Goal: Information Seeking & Learning: Learn about a topic

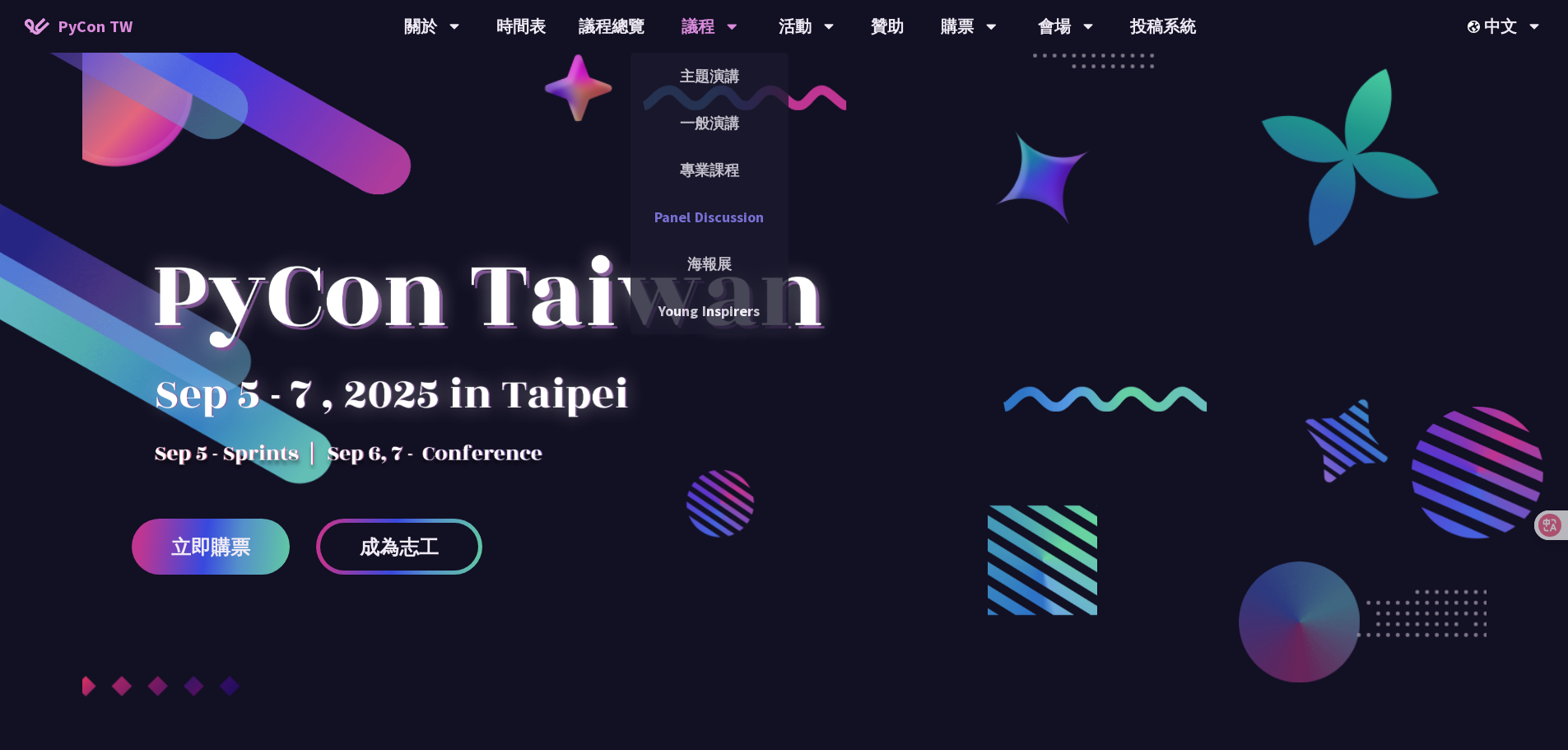
click at [737, 225] on link "Panel Discussion" at bounding box center [709, 217] width 158 height 38
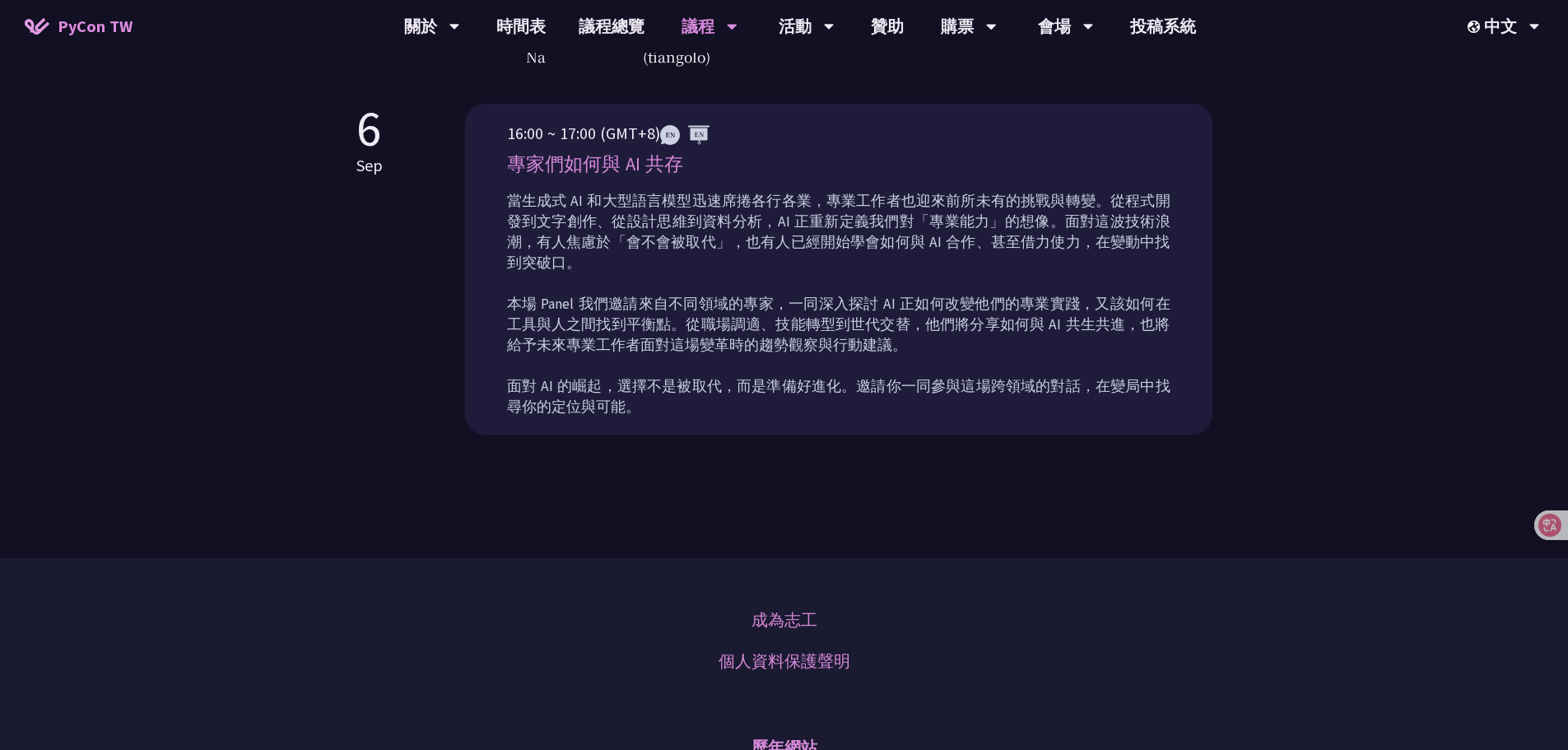
scroll to position [576, 0]
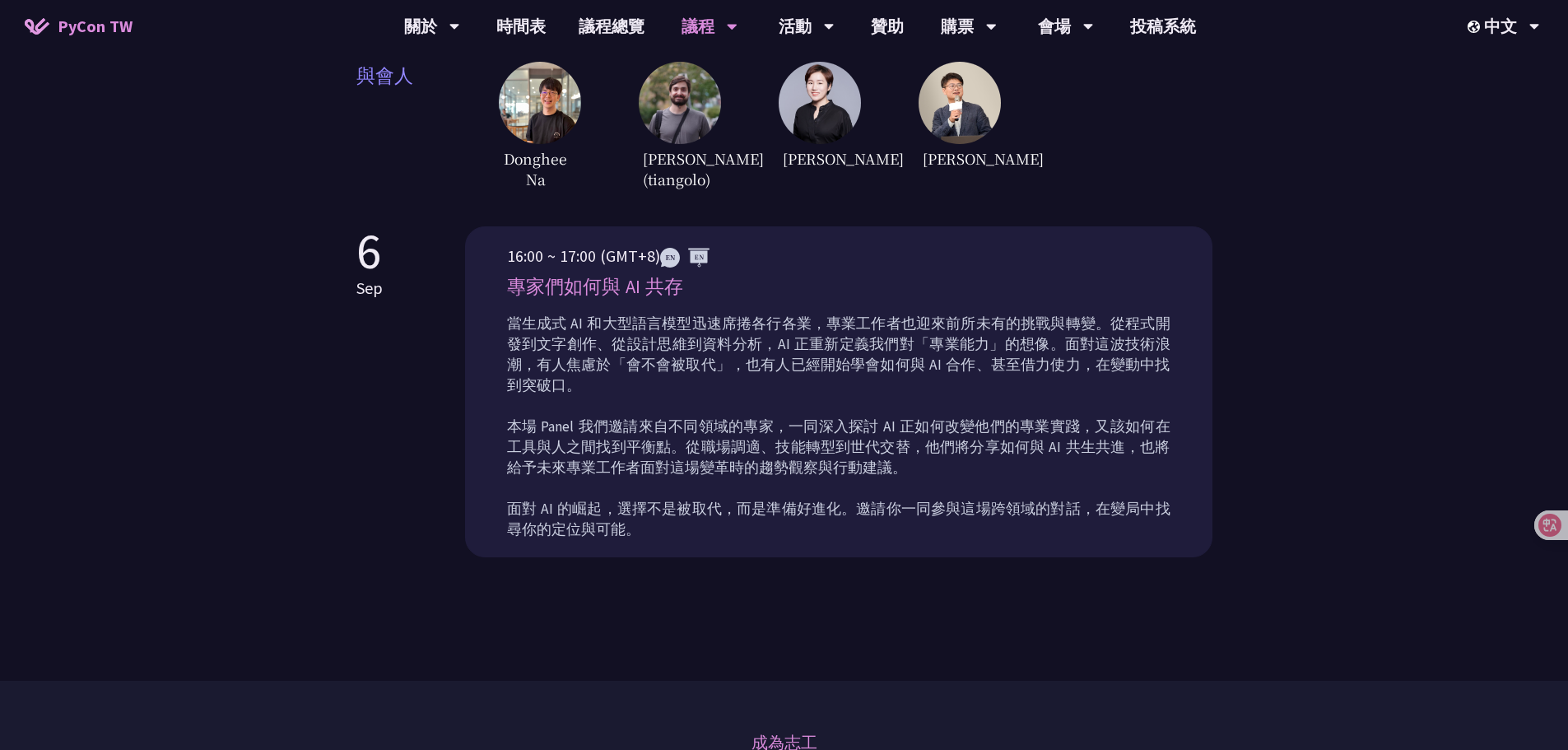
click at [780, 428] on p "當生成式 AI 和大型語言模型迅速席捲各行各業，專業工作者也迎來前所未有的挑戰與轉變。從程式開發到文字創作、從設計思維到資料分析，AI 正重新定義我們對「專業…" at bounding box center [839, 427] width 664 height 227
click at [834, 388] on p "當生成式 AI 和大型語言模型迅速席捲各行各業，專業工作者也迎來前所未有的挑戰與轉變。從程式開發到文字創作、從設計思維到資料分析，AI 正重新定義我們對「專業…" at bounding box center [839, 427] width 664 height 227
click at [1396, 297] on div "Panel Discussion 自 [DATE]起，Panel Discussion 成為 PyCon Taiwan 年度活動的重要環節，透過講者們與主持人…" at bounding box center [784, 52] width 1568 height 1257
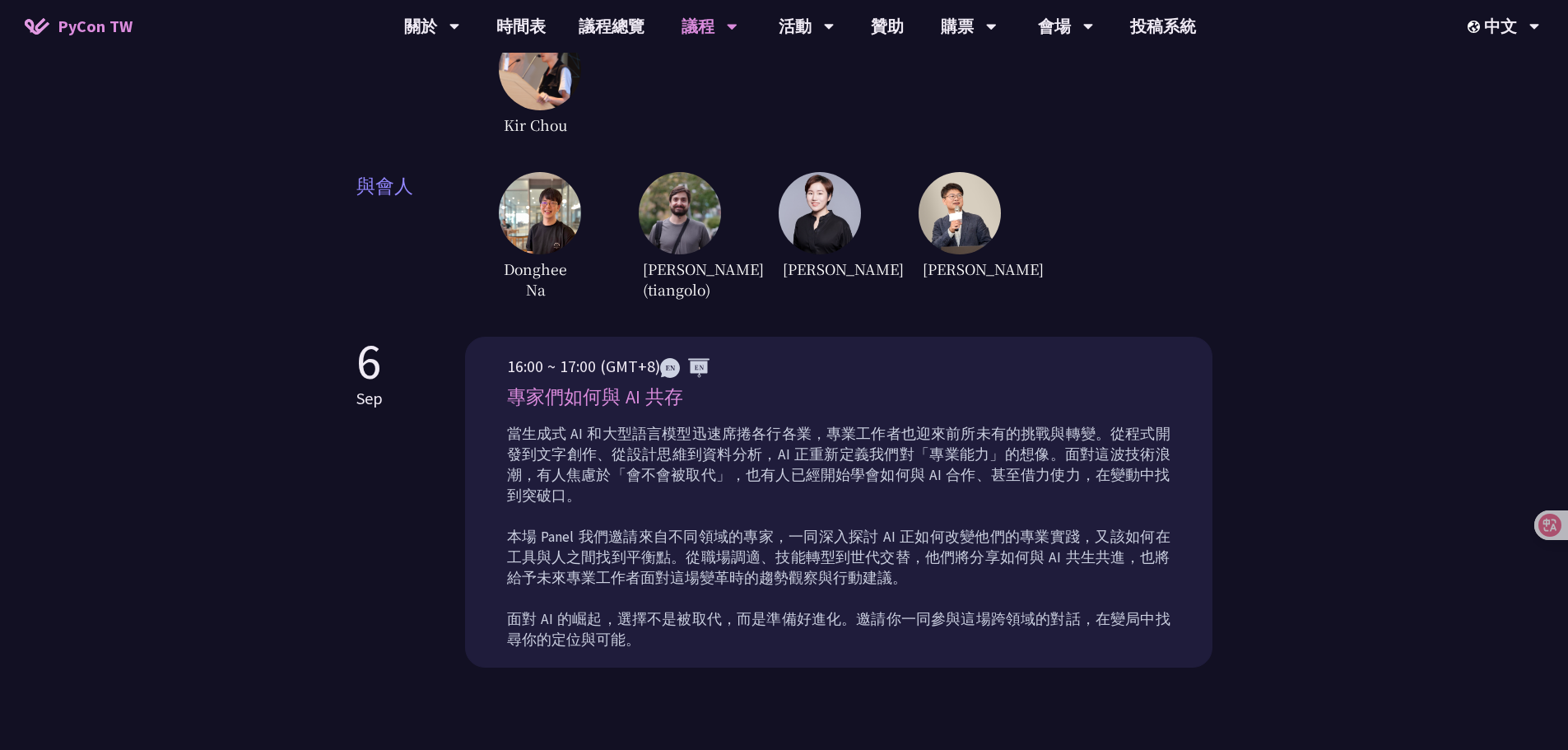
scroll to position [493, 0]
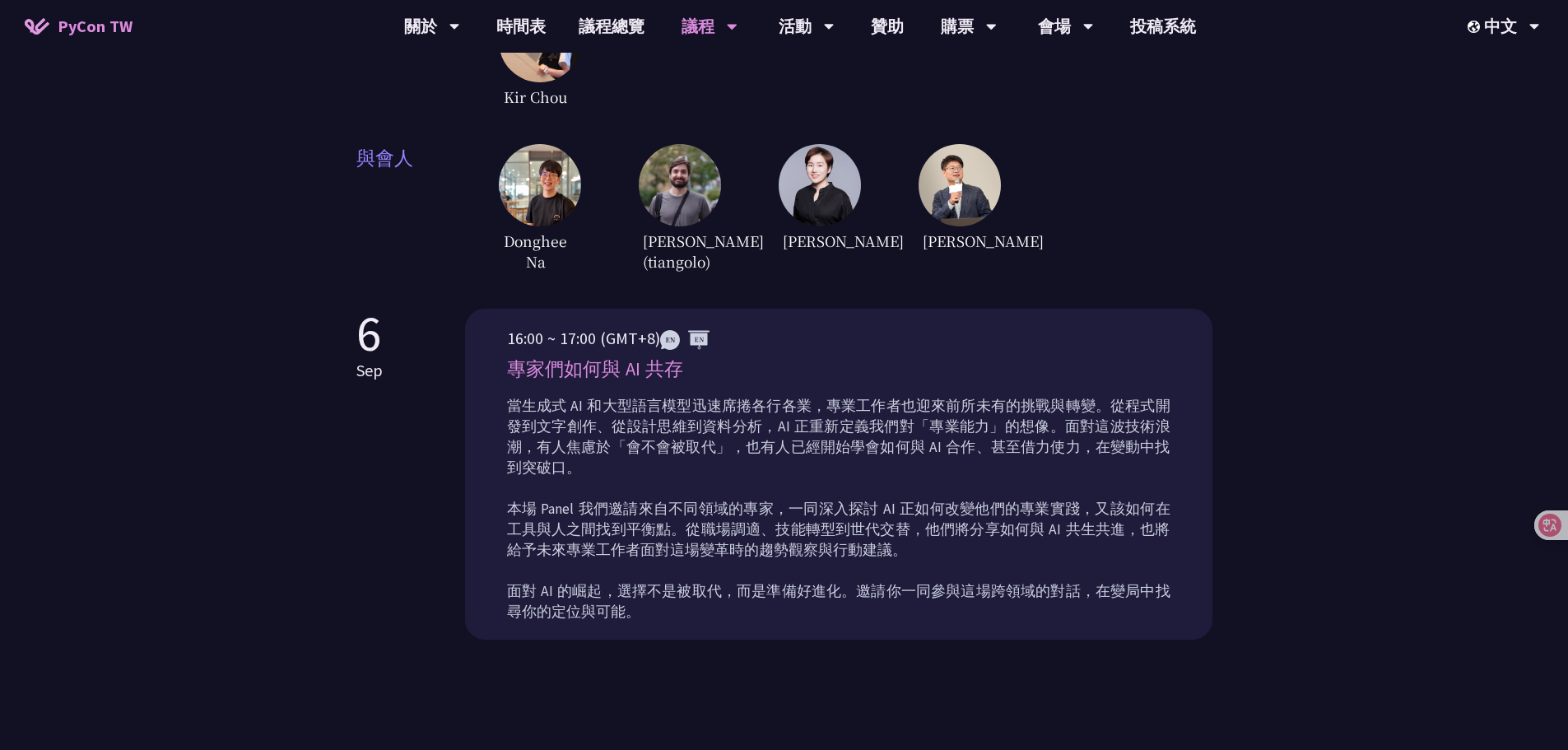
drag, startPoint x: 1440, startPoint y: 442, endPoint x: 1415, endPoint y: 446, distance: 25.3
click at [1440, 442] on div "Panel Discussion 自 [DATE]起，Panel Discussion 成為 PyCon Taiwan 年度活動的重要環節，透過講者們與主持人…" at bounding box center [784, 135] width 1568 height 1257
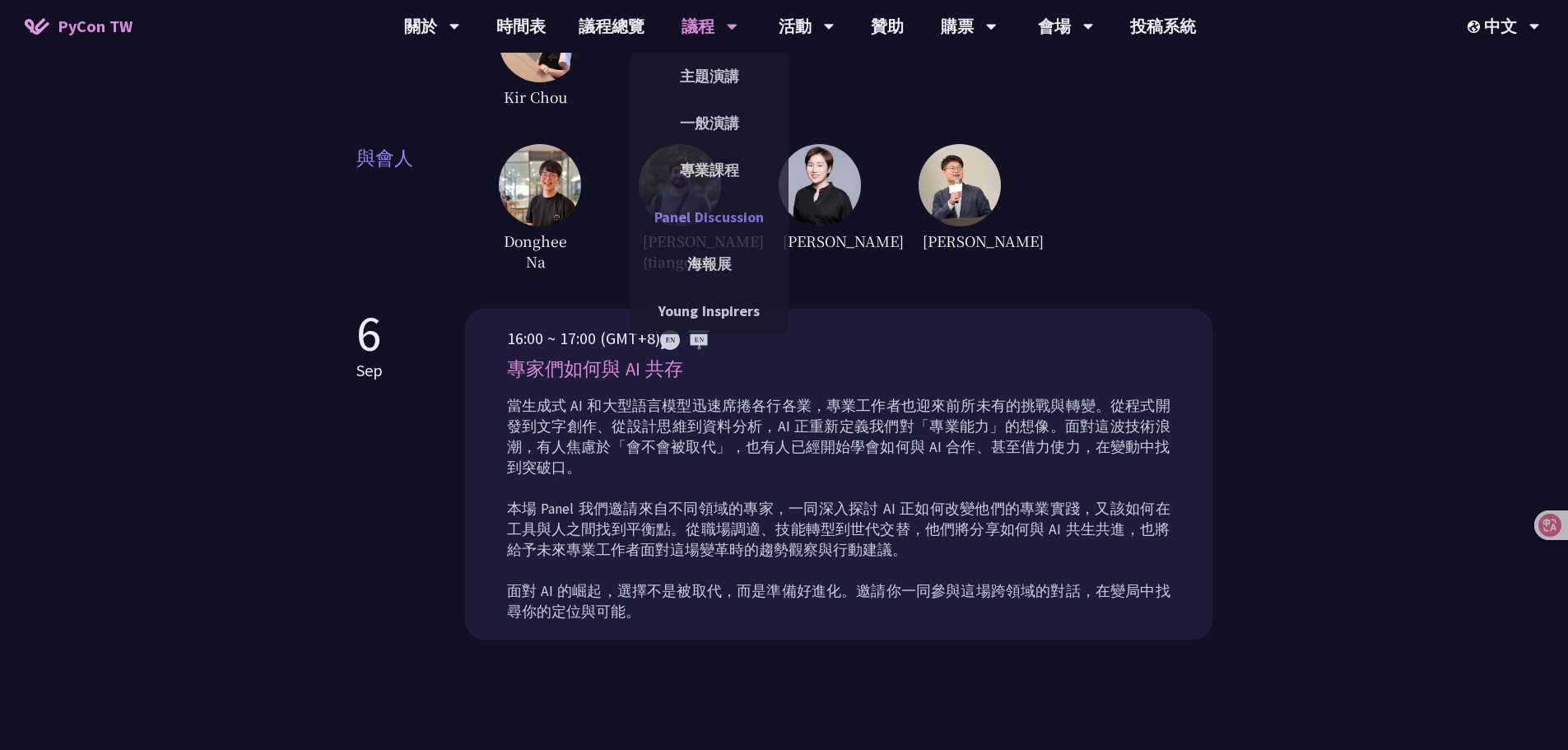
drag, startPoint x: 709, startPoint y: 220, endPoint x: 713, endPoint y: 228, distance: 8.9
click at [709, 220] on link "Panel Discussion" at bounding box center [709, 217] width 158 height 38
click at [707, 307] on link "Young Inspirers" at bounding box center [709, 311] width 158 height 38
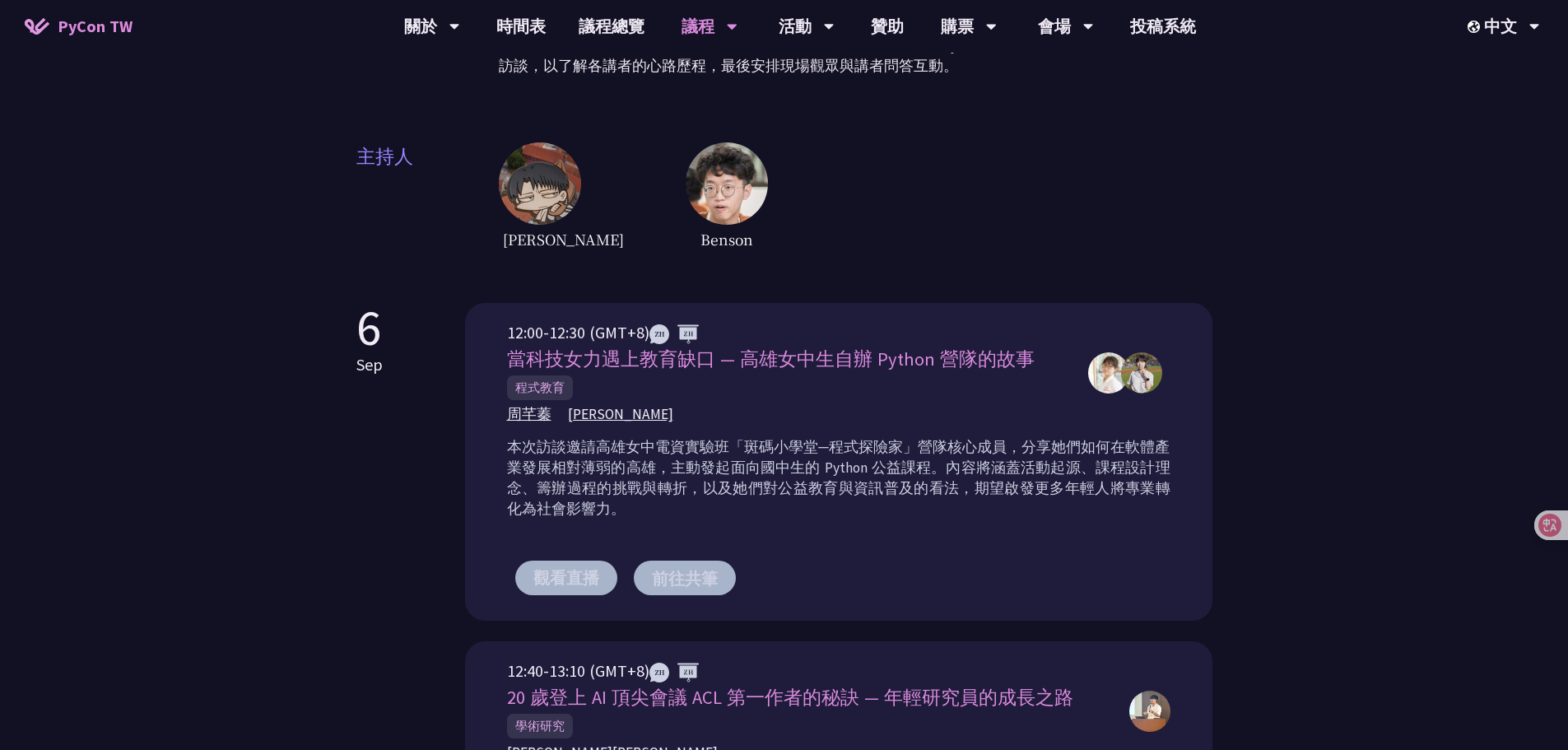
scroll to position [329, 0]
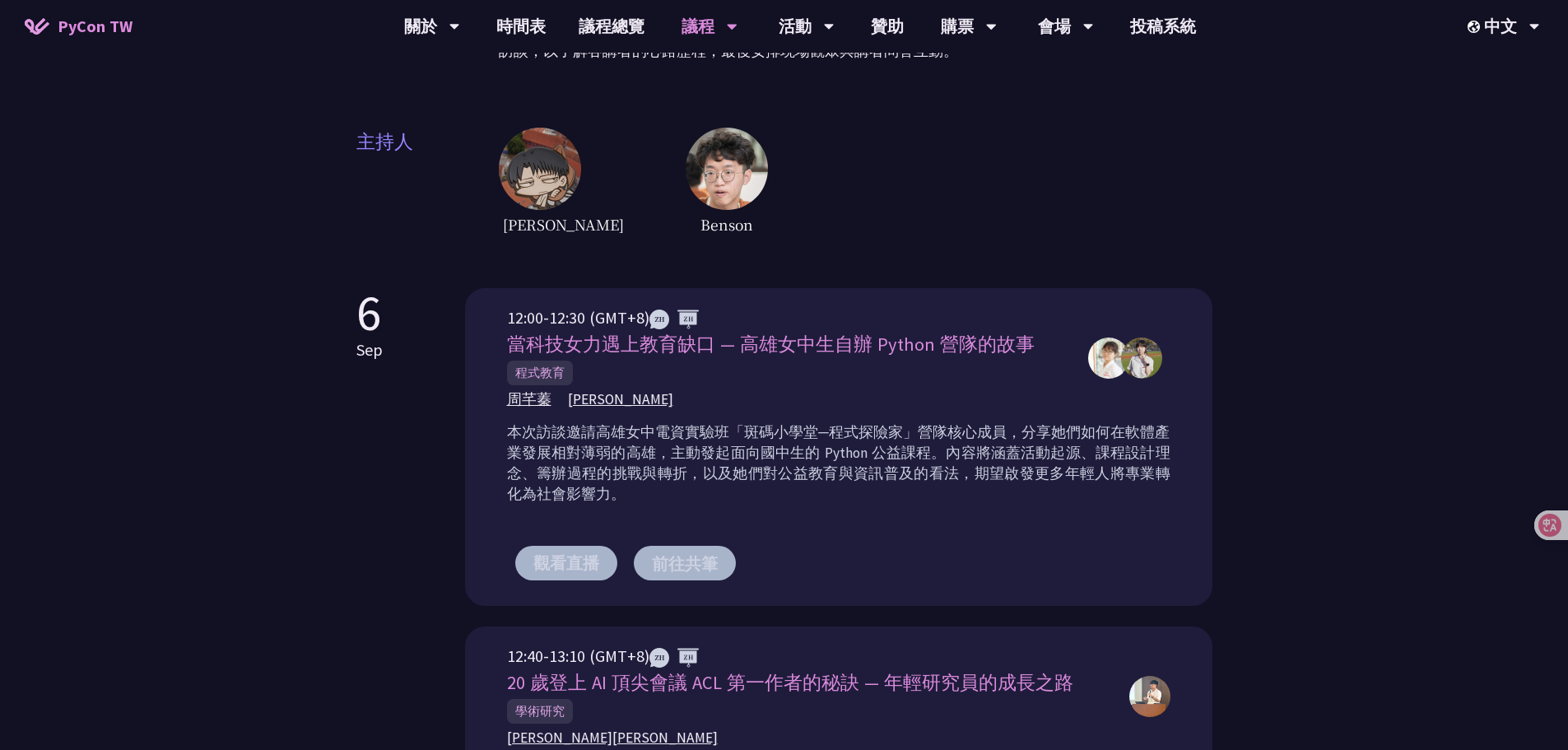
click at [664, 559] on button "前往共筆" at bounding box center [684, 562] width 102 height 34
click at [854, 483] on p "本次訪談邀請高雄女中電資實驗班「斑碼小學堂─程式探險家」營隊核心成員，分享她們如何在軟體產業發展相對薄弱的高雄，主動發起面向國中生的 Python 公益課程。…" at bounding box center [839, 463] width 664 height 82
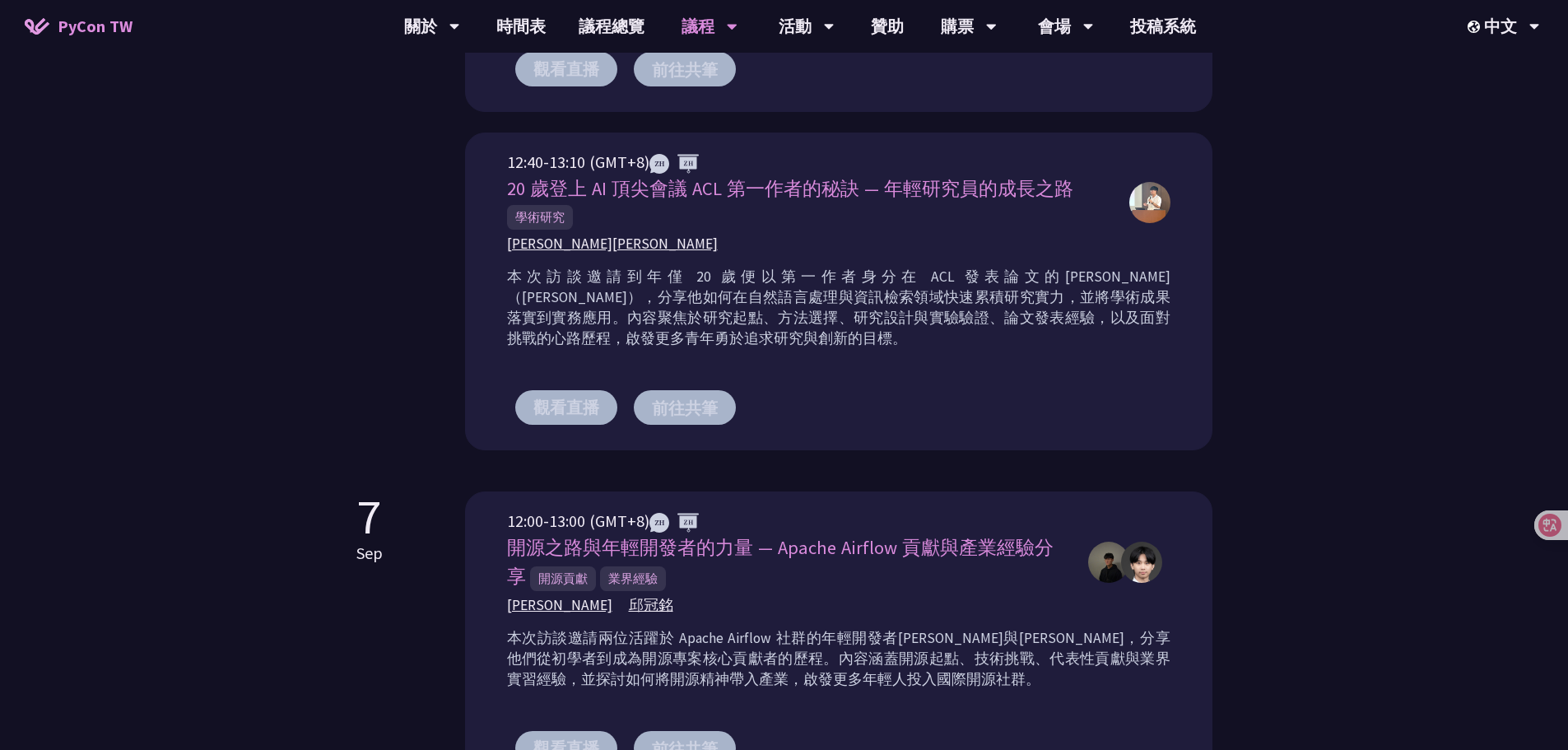
click at [699, 407] on button "前往共筆" at bounding box center [684, 407] width 102 height 34
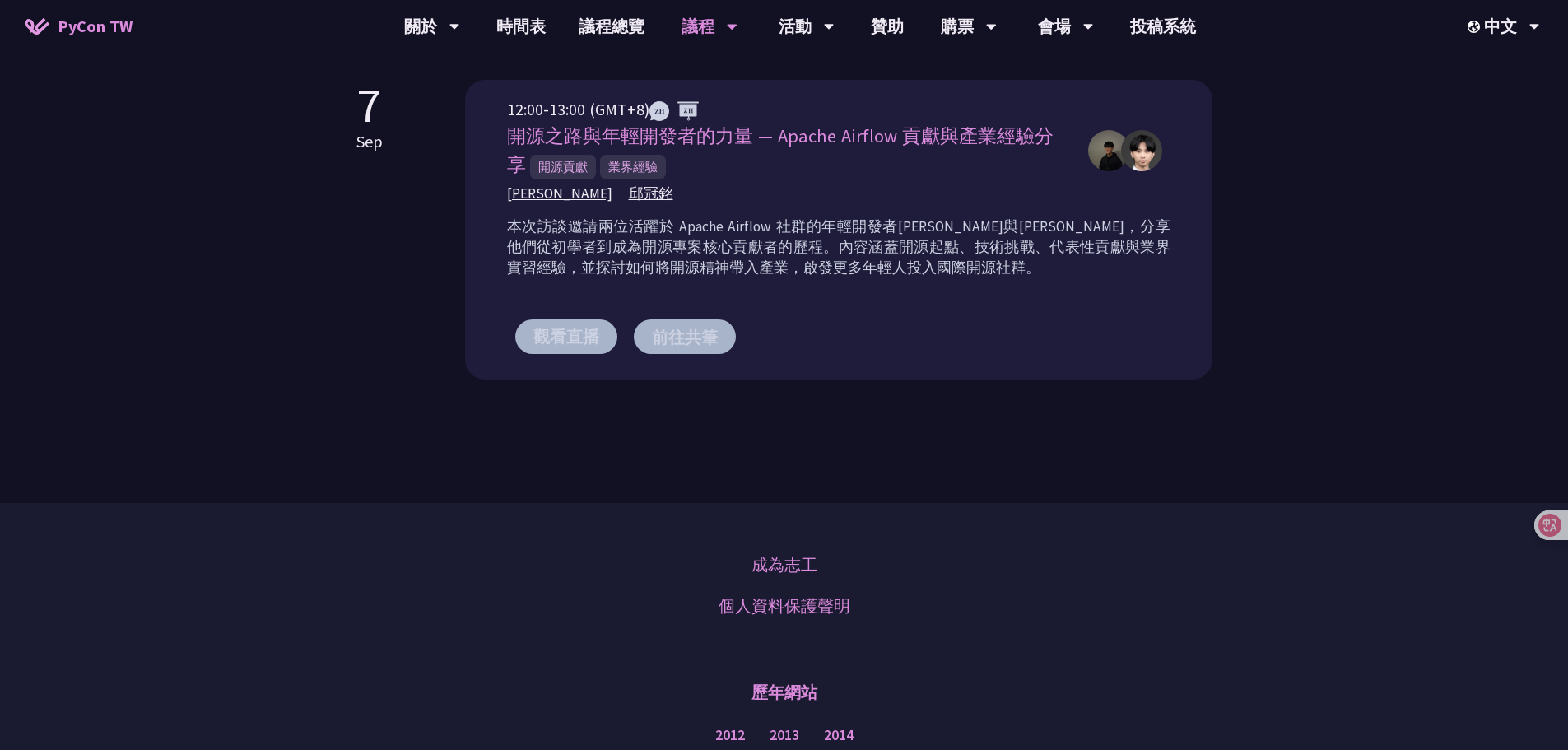
click at [692, 338] on button "前往共筆" at bounding box center [684, 336] width 102 height 34
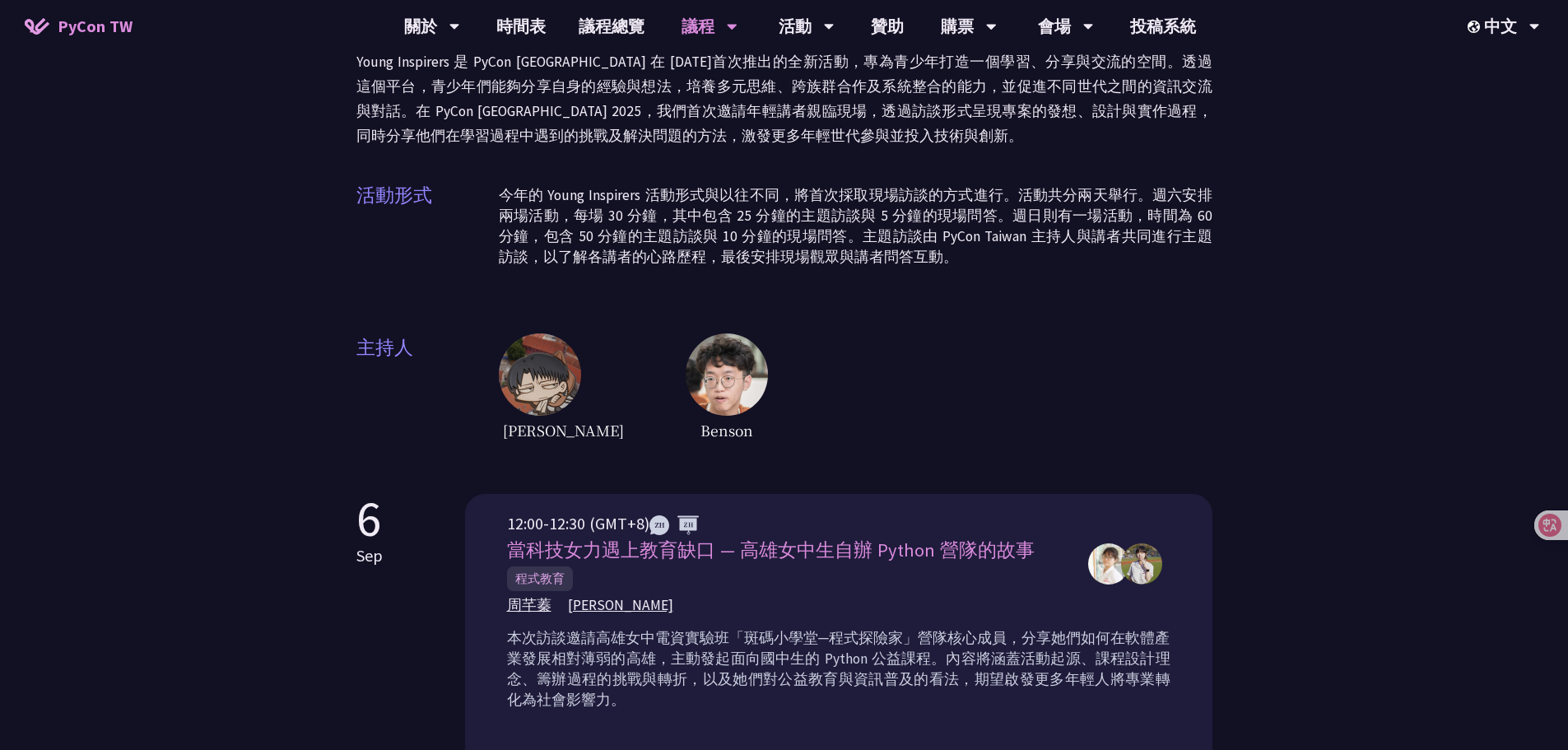
scroll to position [0, 0]
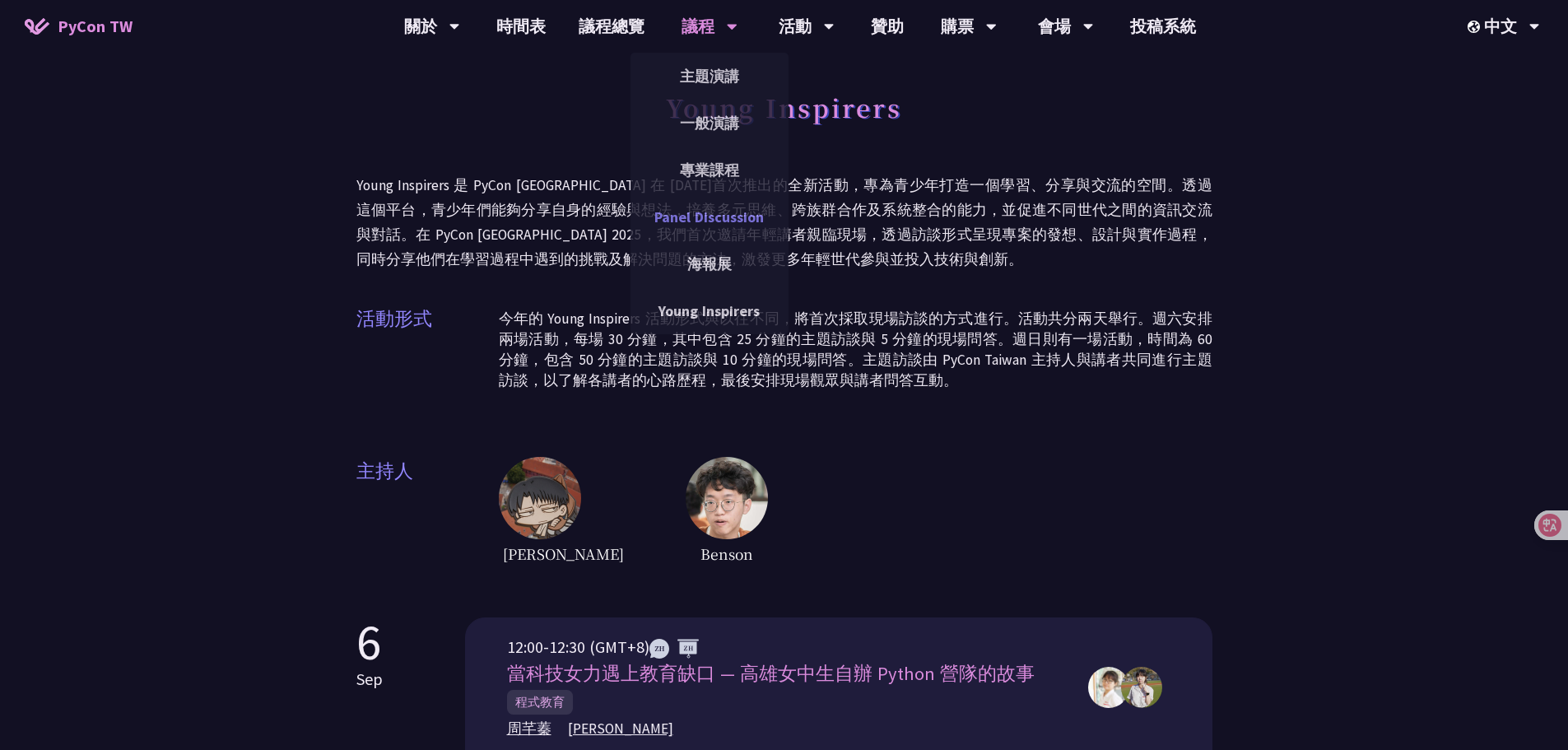
click at [704, 223] on link "Panel Discussion" at bounding box center [709, 217] width 158 height 38
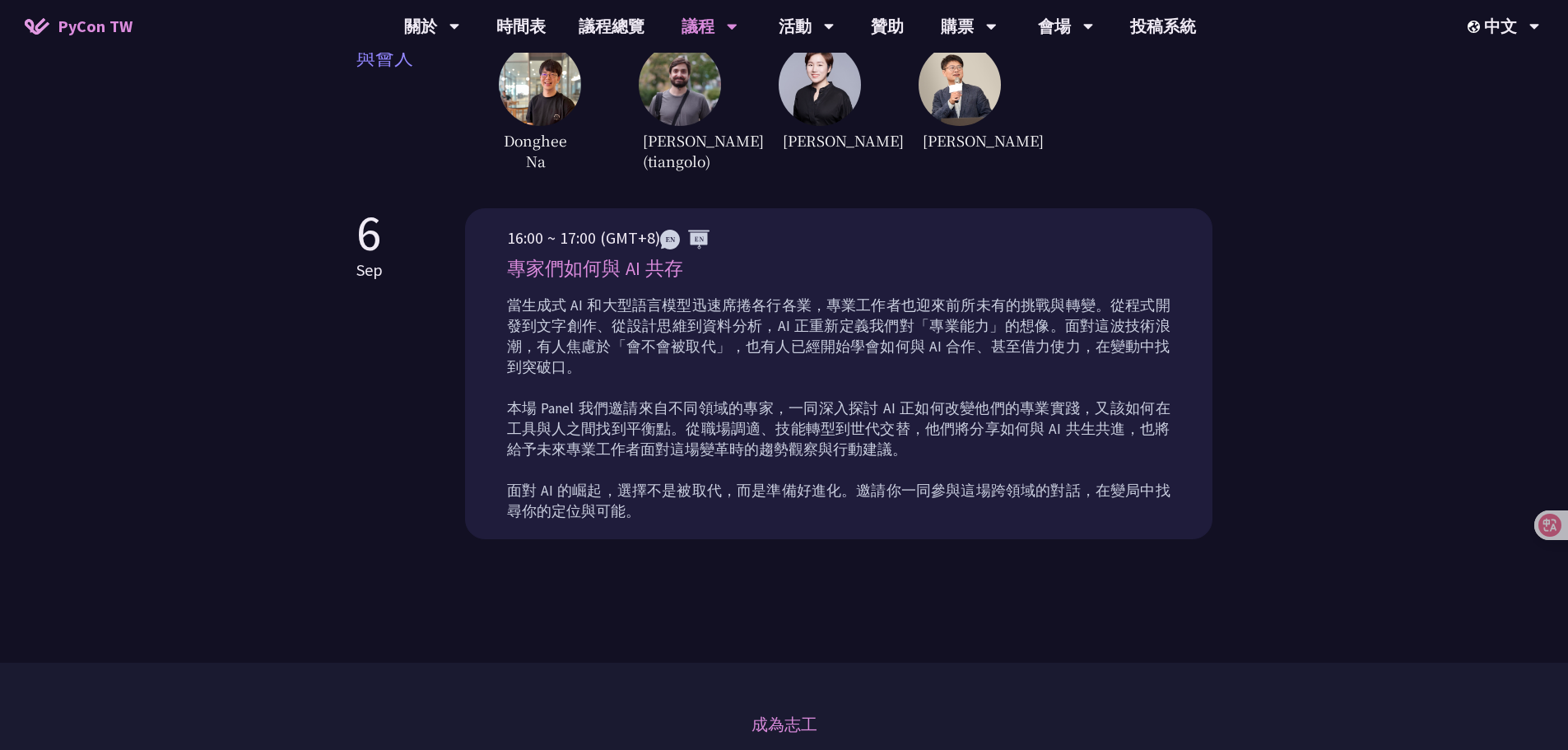
scroll to position [822, 0]
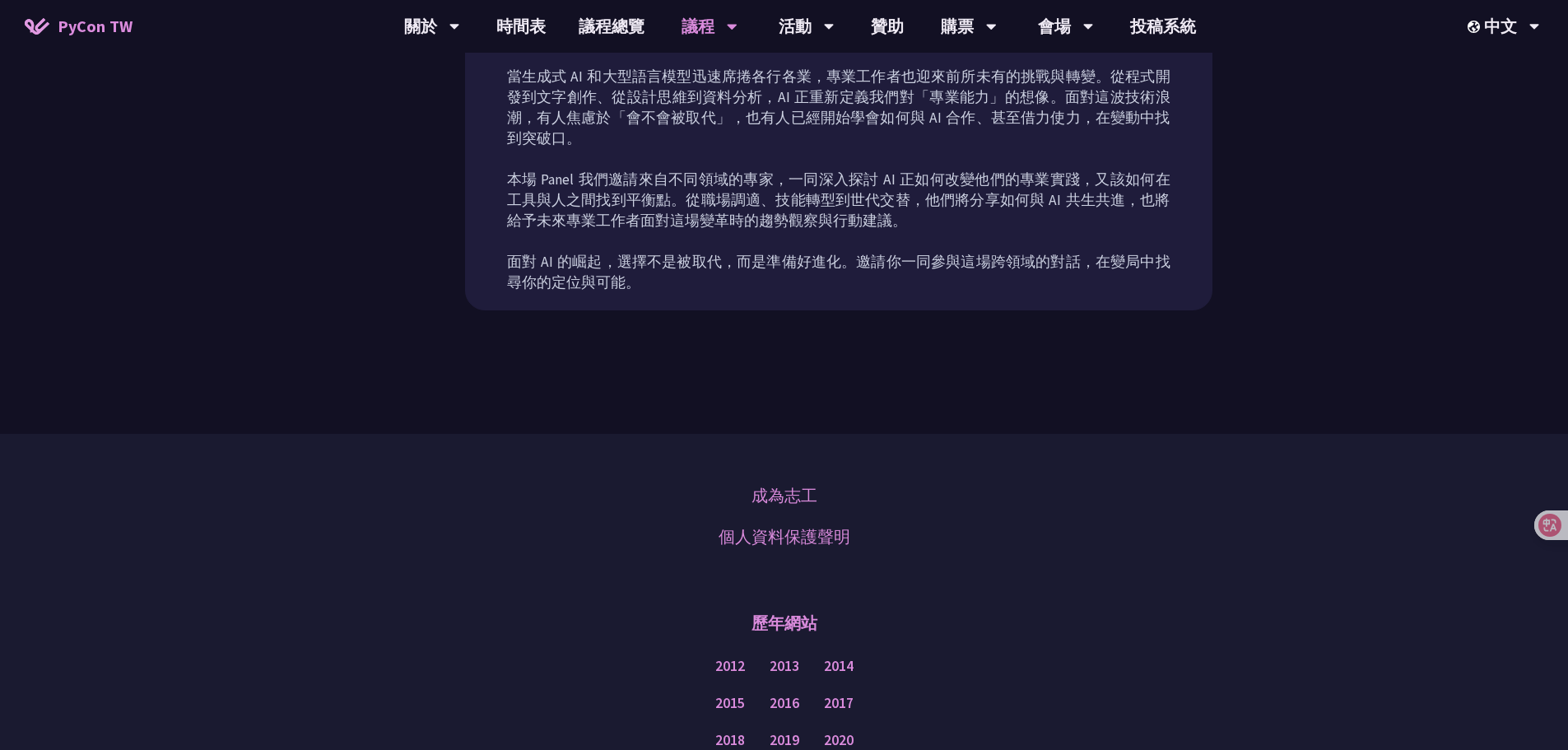
drag, startPoint x: 636, startPoint y: 239, endPoint x: 650, endPoint y: 247, distance: 16.1
click at [639, 239] on p "當生成式 AI 和大型語言模型迅速席捲各行各業，專業工作者也迎來前所未有的挑戰與轉變。從程式開發到文字創作、從設計思維到資料分析，AI 正重新定義我們對「專業…" at bounding box center [839, 180] width 664 height 227
click at [672, 276] on div "當生成式 AI 和大型語言模型迅速席捲各行各業，專業工作者也迎來前所未有的挑戰與轉變。從程式開發到文字創作、從設計思維到資料分析，AI 正重新定義我們對「專業…" at bounding box center [839, 186] width 664 height 247
